Goal: Information Seeking & Learning: Learn about a topic

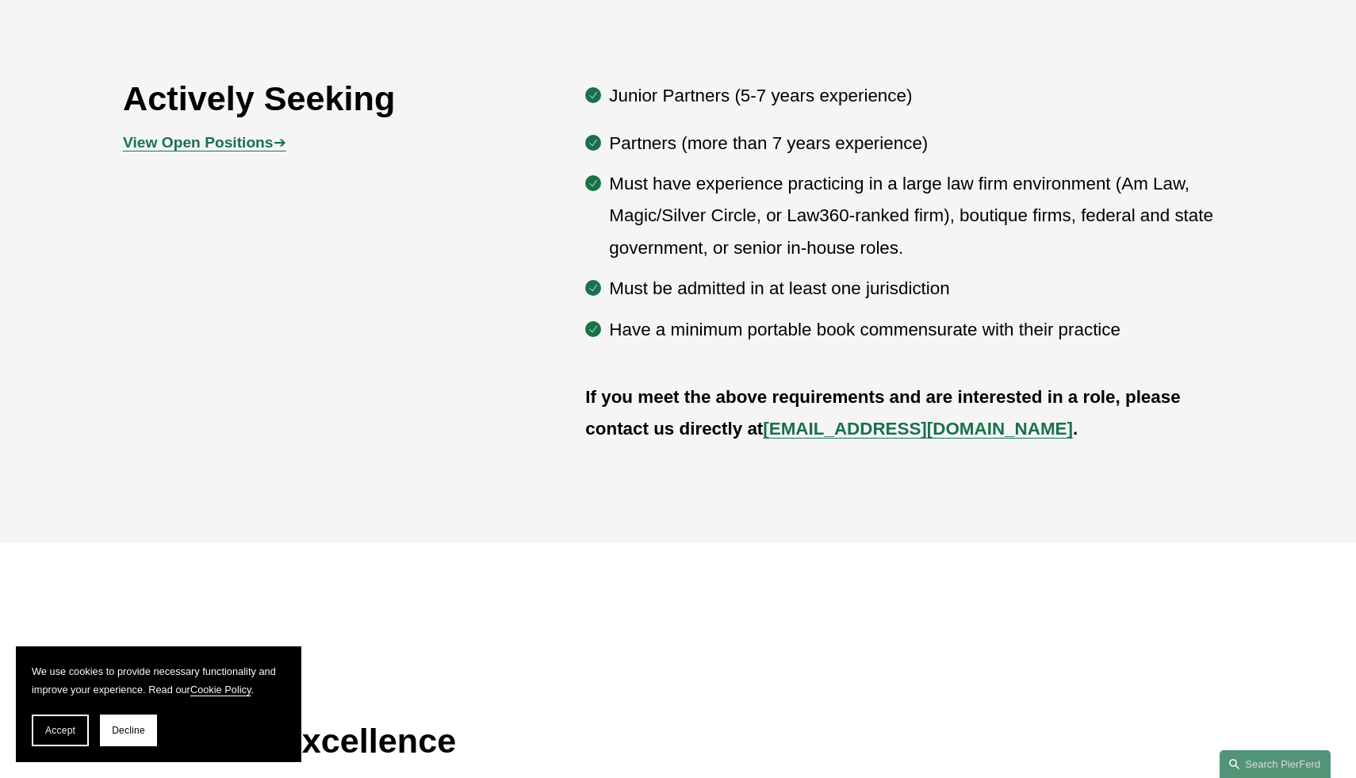
scroll to position [969, 0]
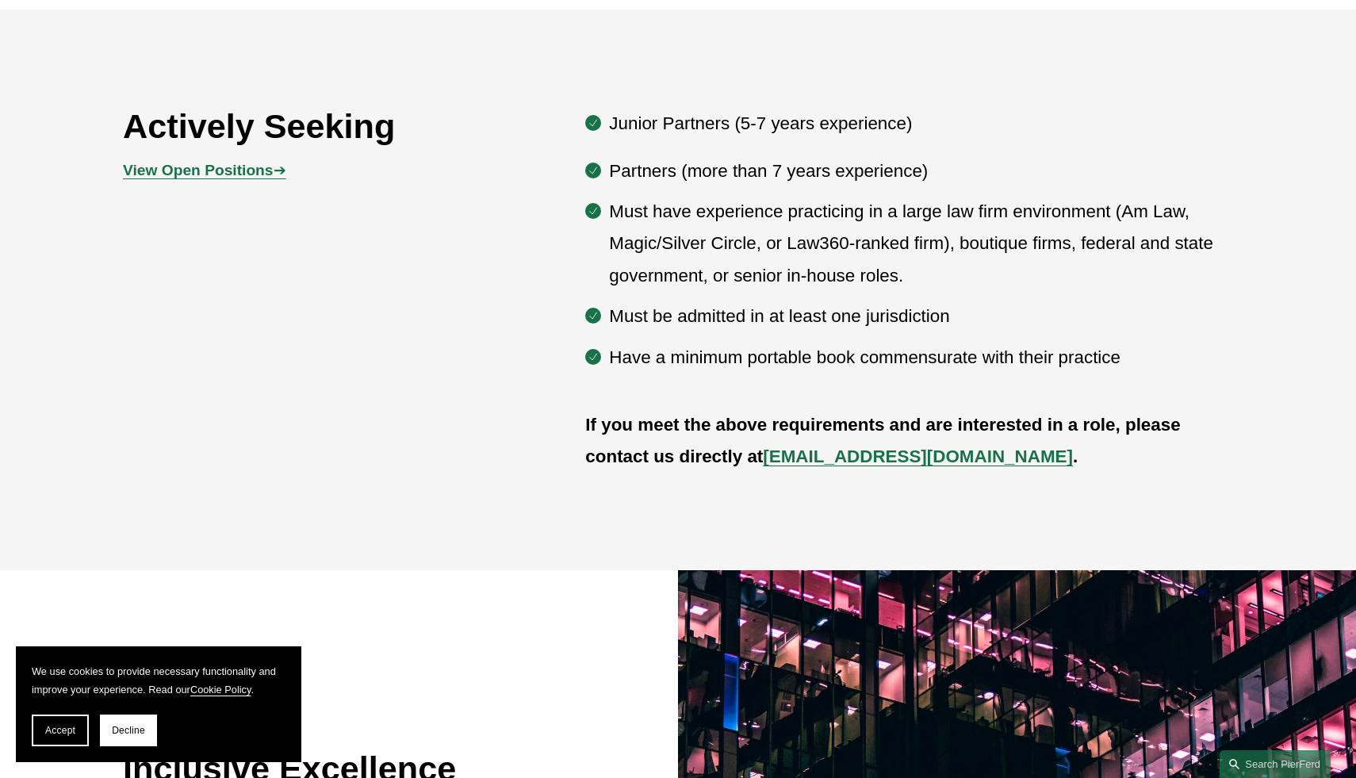
click at [691, 248] on p "Must have experience practicing in a large law firm environment (Am Law, Magic/…" at bounding box center [921, 244] width 624 height 96
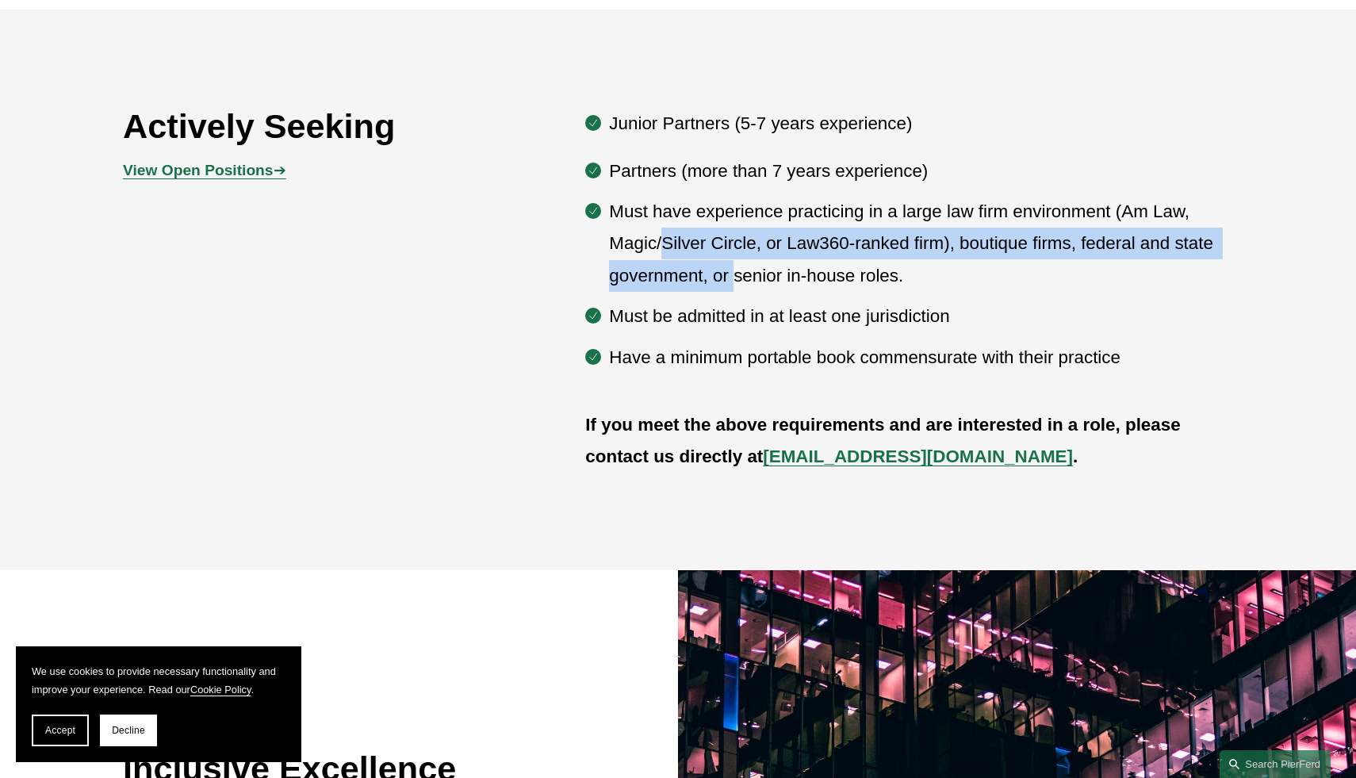
drag, startPoint x: 691, startPoint y: 248, endPoint x: 729, endPoint y: 287, distance: 55.0
click at [729, 287] on p "Must have experience practicing in a large law firm environment (Am Law, Magic/…" at bounding box center [921, 244] width 624 height 96
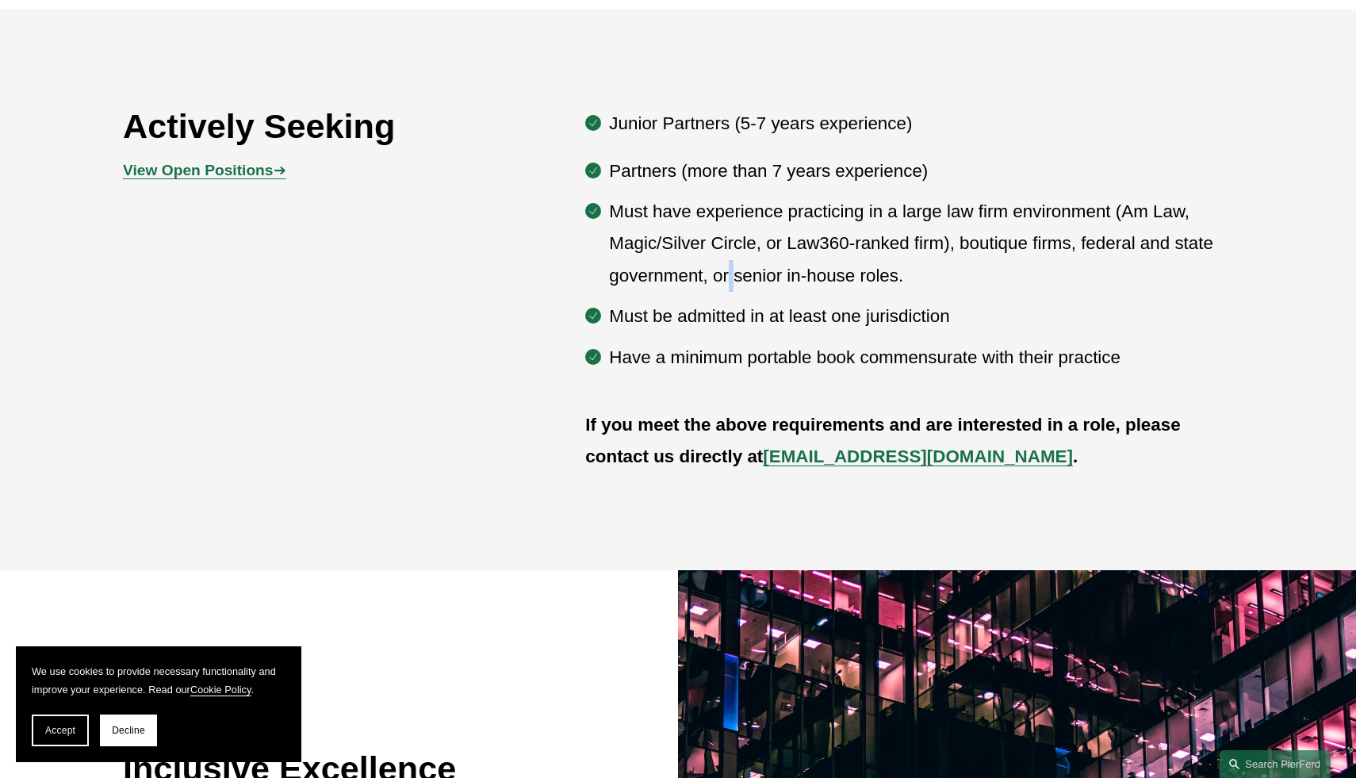
click at [729, 287] on p "Must have experience practicing in a large law firm environment (Am Law, Magic/…" at bounding box center [921, 244] width 624 height 96
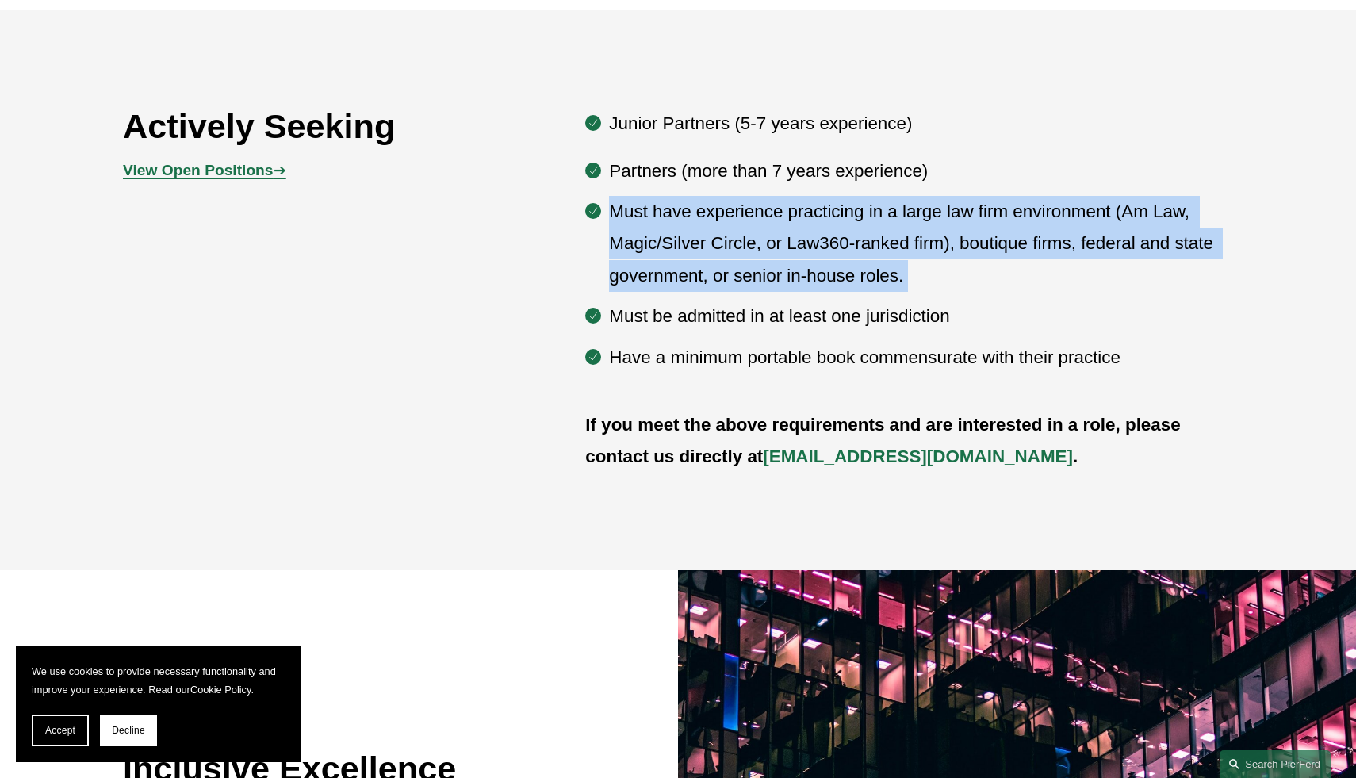
click at [729, 287] on p "Must have experience practicing in a large law firm environment (Am Law, Magic/…" at bounding box center [921, 244] width 624 height 96
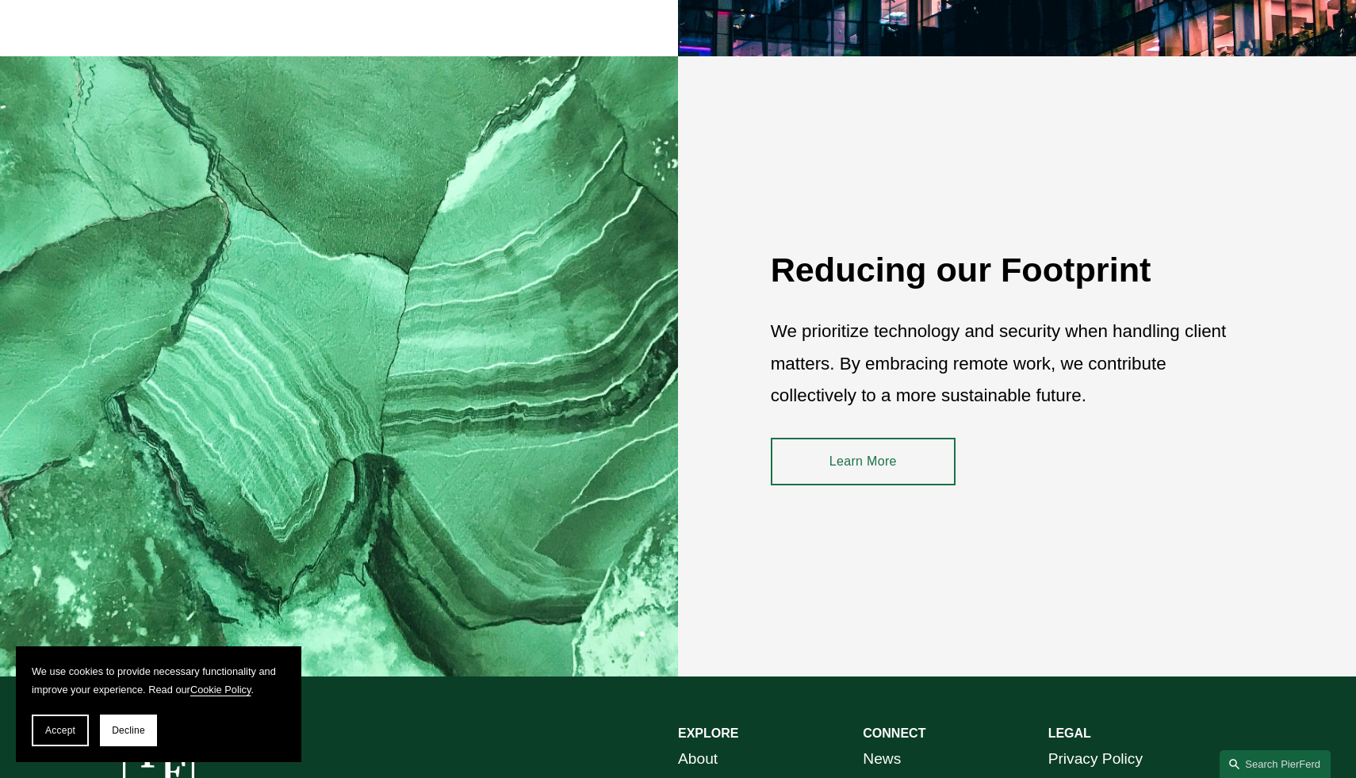
scroll to position [2355, 0]
